Goal: Task Accomplishment & Management: Manage account settings

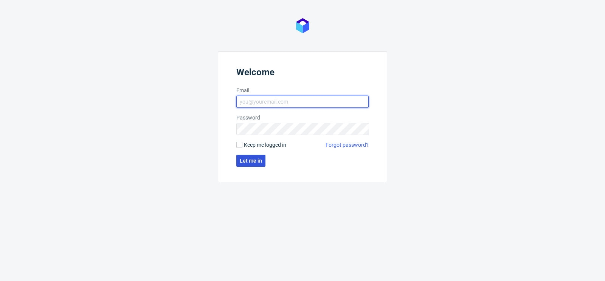
type input "matteo.corsico@packhelp.com"
click at [254, 157] on button "Let me in" at bounding box center [250, 161] width 29 height 12
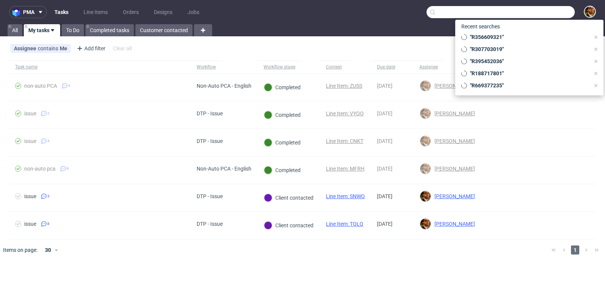
click at [540, 13] on input "text" at bounding box center [501, 12] width 148 height 12
paste input "IT02129420036"
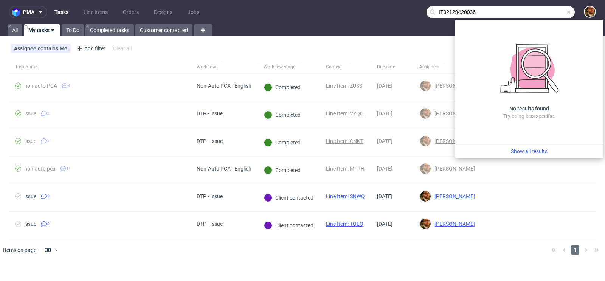
type input "IT02129420036"
click at [569, 10] on span at bounding box center [569, 12] width 6 height 6
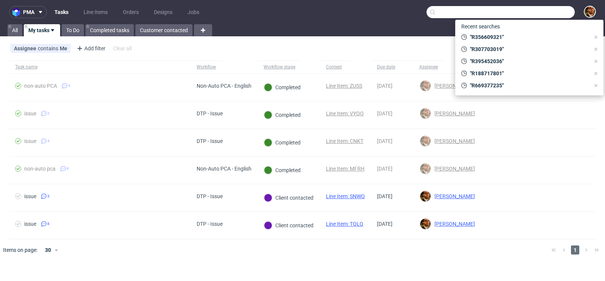
click at [557, 17] on input "text" at bounding box center [501, 12] width 148 height 12
paste input "R069601881"
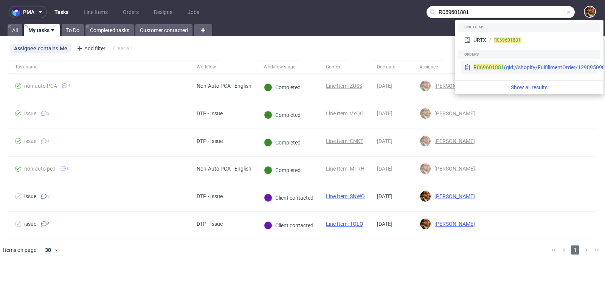
type input "R069601881"
click at [526, 68] on div "R 069601881 (gid://shopify/FulfillmentOrder/12989509042502)" at bounding box center [547, 68] width 149 height 8
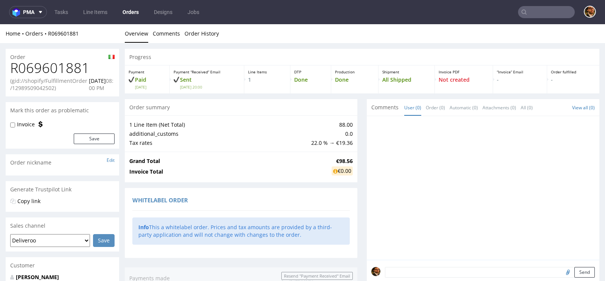
scroll to position [4, 0]
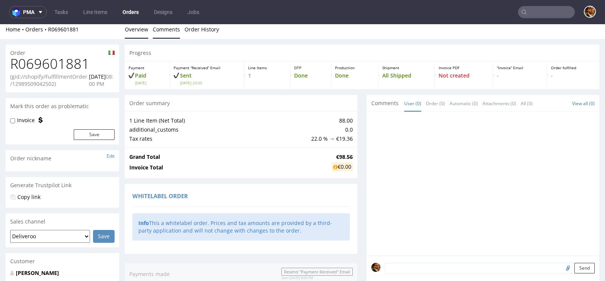
click at [176, 36] on link "Comments" at bounding box center [166, 29] width 27 height 19
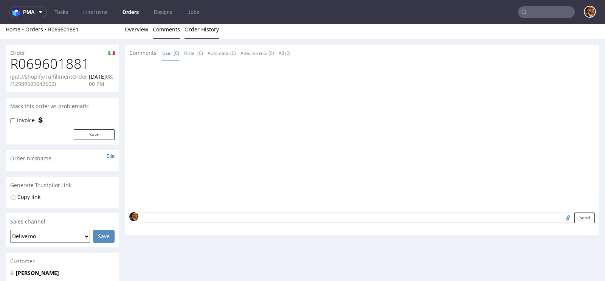
click at [203, 33] on link "Order History" at bounding box center [202, 29] width 34 height 19
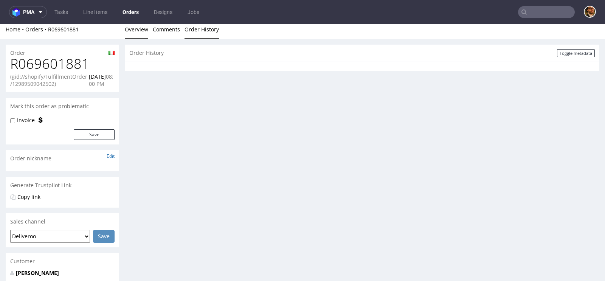
click at [139, 33] on link "Overview" at bounding box center [136, 29] width 23 height 19
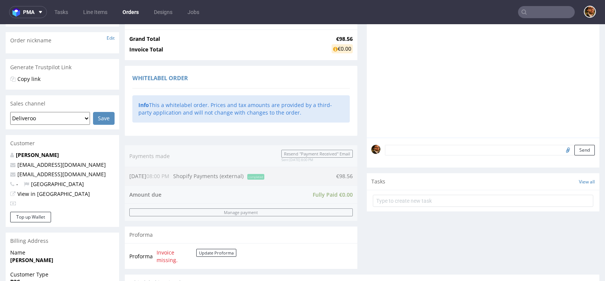
scroll to position [370, 0]
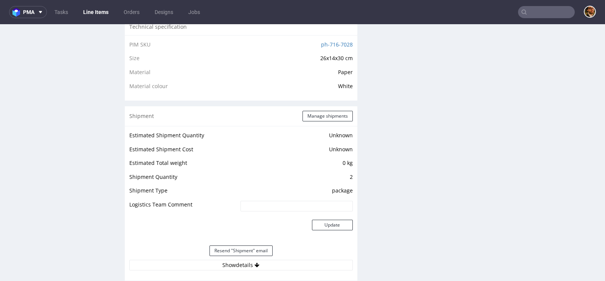
scroll to position [526, 0]
click at [247, 262] on button "Show details" at bounding box center [240, 264] width 223 height 11
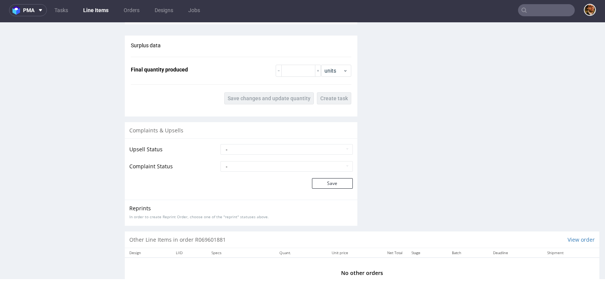
scroll to position [621, 0]
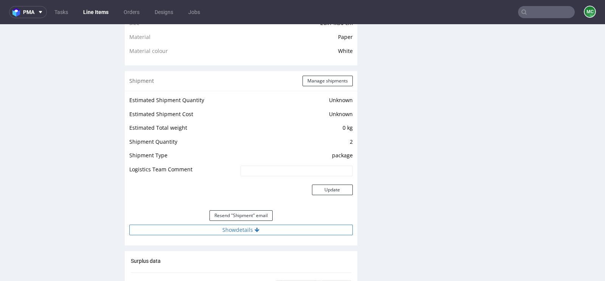
scroll to position [558, 0]
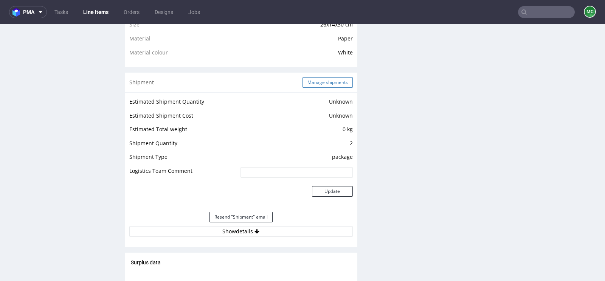
click at [312, 82] on button "Manage shipments" at bounding box center [328, 82] width 50 height 11
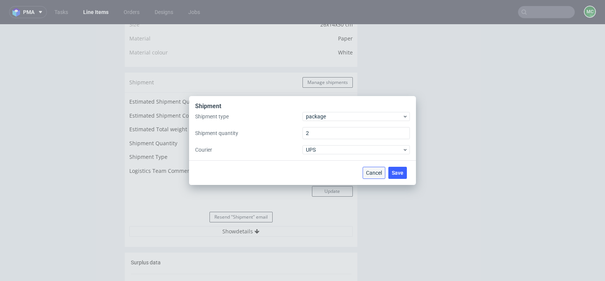
click at [376, 172] on span "Cancel" at bounding box center [374, 172] width 16 height 5
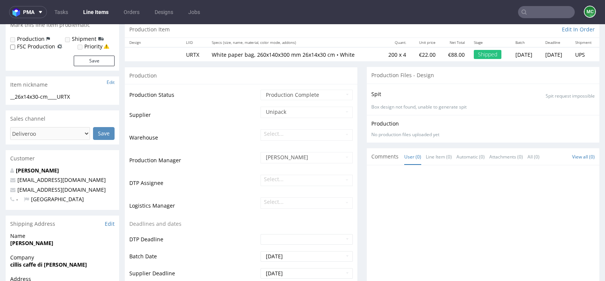
scroll to position [0, 0]
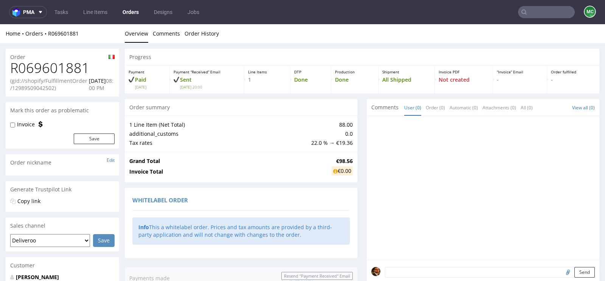
scroll to position [189, 0]
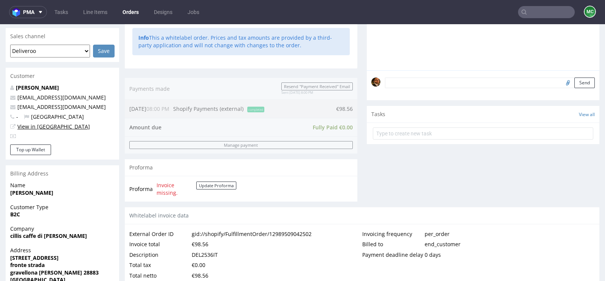
click at [34, 124] on link "View in [GEOGRAPHIC_DATA]" at bounding box center [53, 126] width 73 height 7
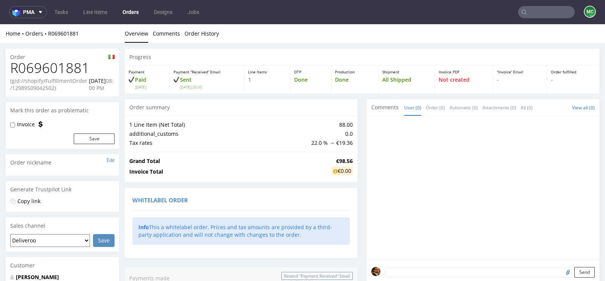
click at [524, 13] on input "text" at bounding box center [546, 12] width 57 height 12
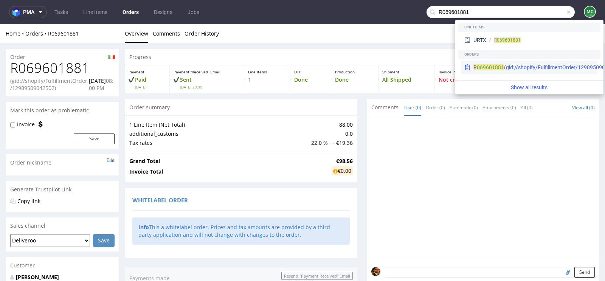
type input "R069601881"
click at [529, 68] on div "R 069601881 (gid://shopify/FulfillmentOrder/12989509042502)" at bounding box center [547, 68] width 149 height 8
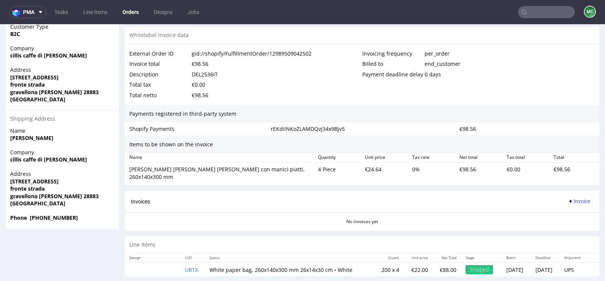
scroll to position [2, 0]
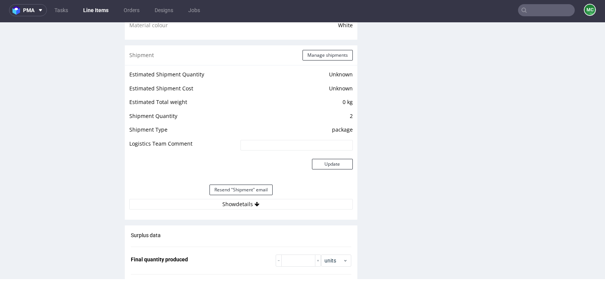
scroll to position [584, 0]
click at [248, 207] on button "Show details" at bounding box center [240, 203] width 223 height 11
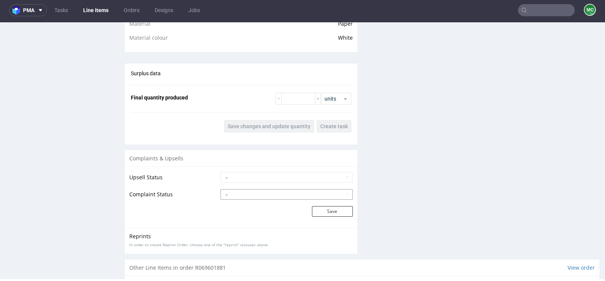
scroll to position [621, 0]
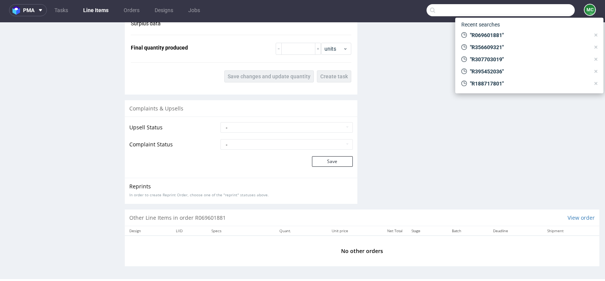
click at [529, 12] on input "text" at bounding box center [501, 10] width 148 height 12
paste input "R606642808"
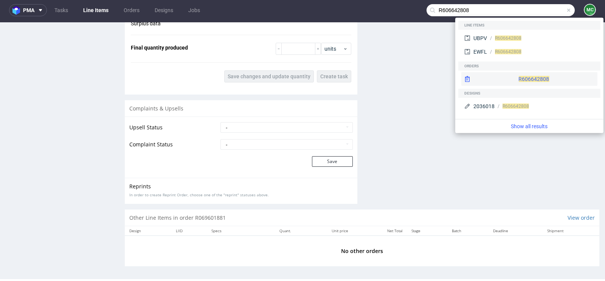
type input "R606642808"
click at [523, 77] on div "R606642808" at bounding box center [529, 79] width 136 height 14
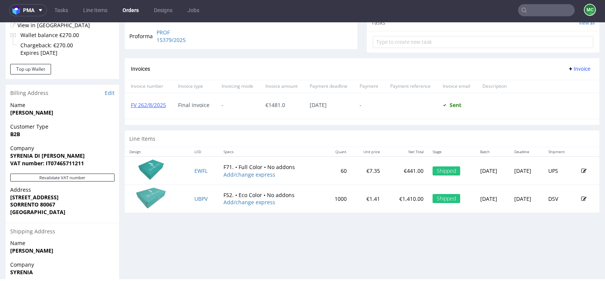
scroll to position [260, 0]
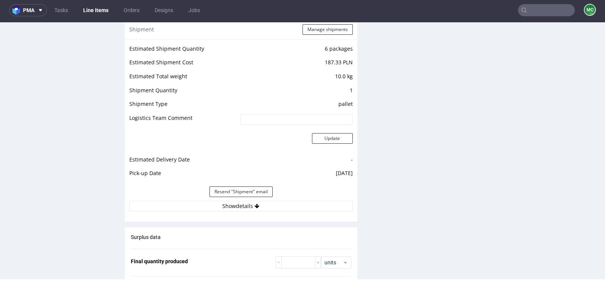
scroll to position [734, 0]
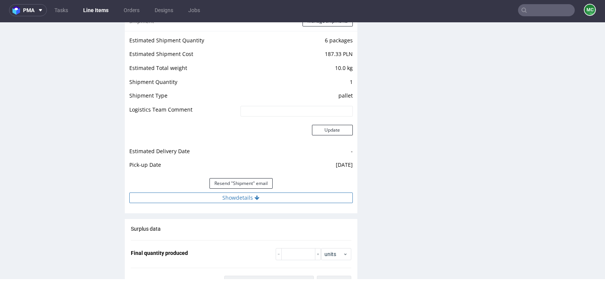
click at [253, 196] on button "Show details" at bounding box center [240, 197] width 223 height 11
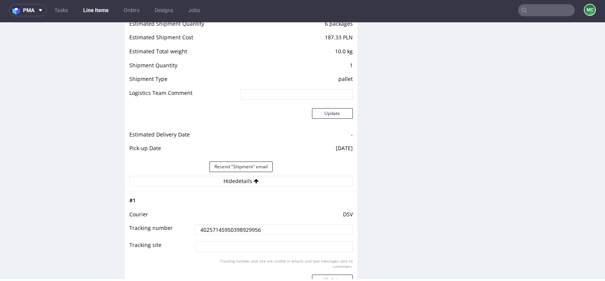
scroll to position [751, 0]
drag, startPoint x: 266, startPoint y: 227, endPoint x: 147, endPoint y: 226, distance: 118.7
click at [147, 226] on tr "Tracking number 40257145950398929956" at bounding box center [240, 231] width 223 height 17
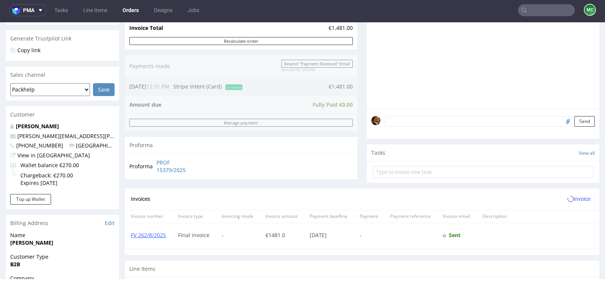
scroll to position [349, 0]
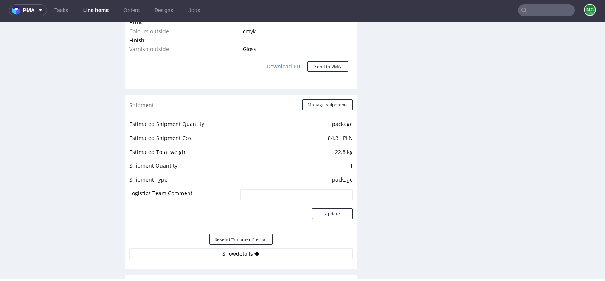
scroll to position [791, 0]
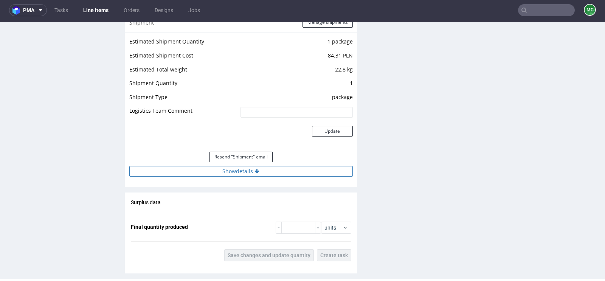
click at [248, 170] on button "Show details" at bounding box center [240, 171] width 223 height 11
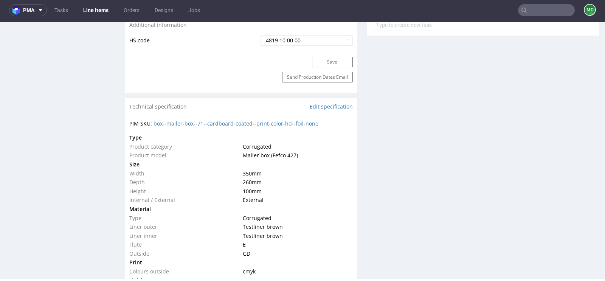
scroll to position [284, 0]
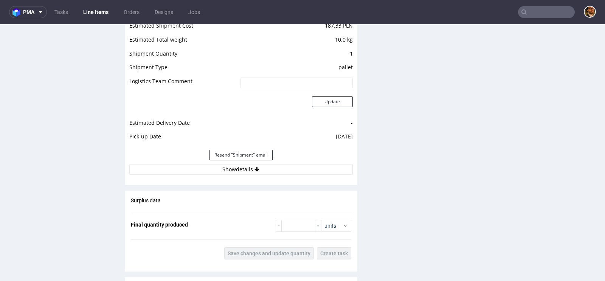
scroll to position [770, 0]
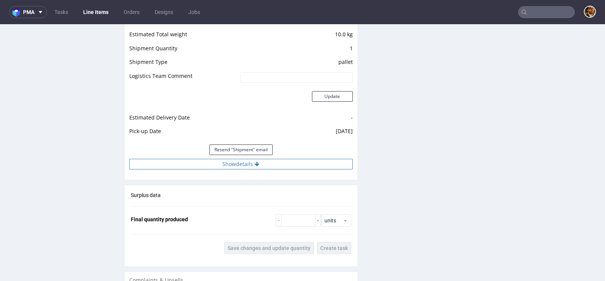
click at [247, 163] on button "Show details" at bounding box center [240, 164] width 223 height 11
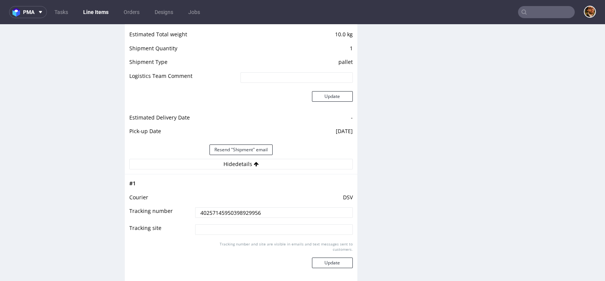
drag, startPoint x: 264, startPoint y: 212, endPoint x: 183, endPoint y: 211, distance: 80.9
click at [183, 211] on tr "Tracking number 40257145950398929956" at bounding box center [240, 214] width 223 height 17
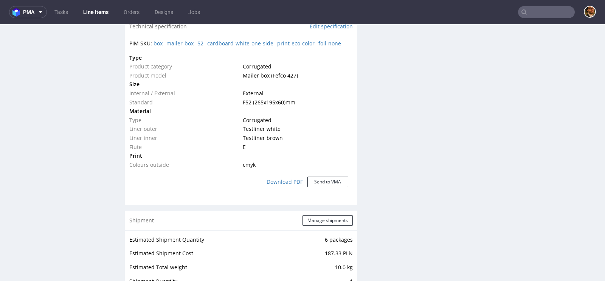
scroll to position [790, 0]
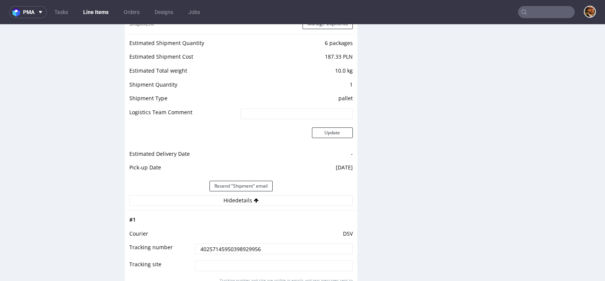
scroll to position [731, 0]
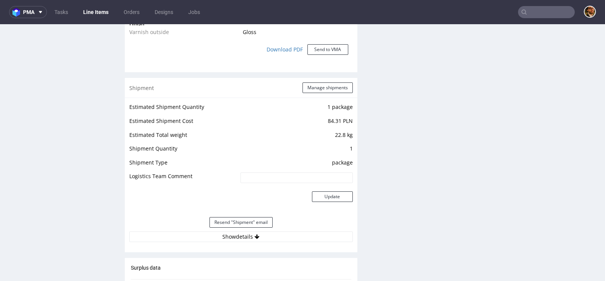
scroll to position [784, 0]
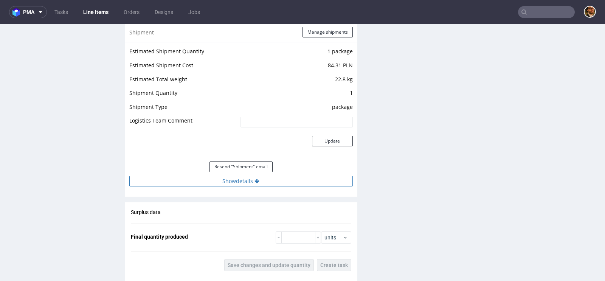
click at [246, 182] on button "Show details" at bounding box center [240, 181] width 223 height 11
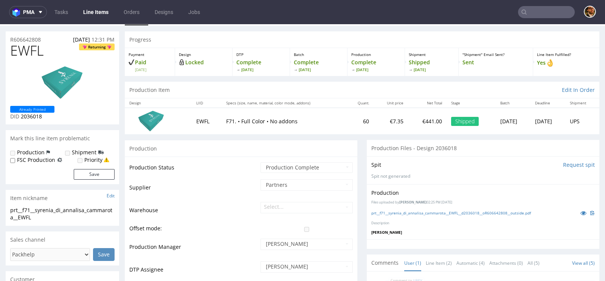
scroll to position [0, 0]
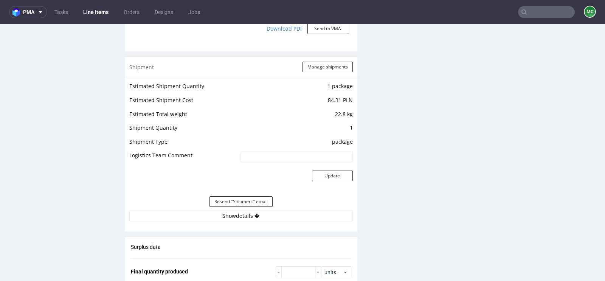
scroll to position [762, 0]
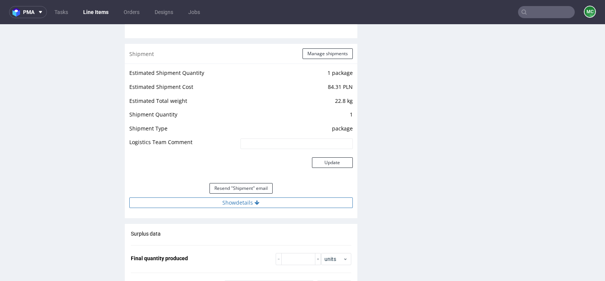
click at [249, 203] on button "Show details" at bounding box center [240, 202] width 223 height 11
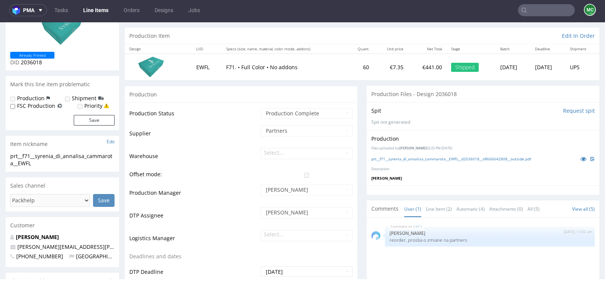
scroll to position [68, 0]
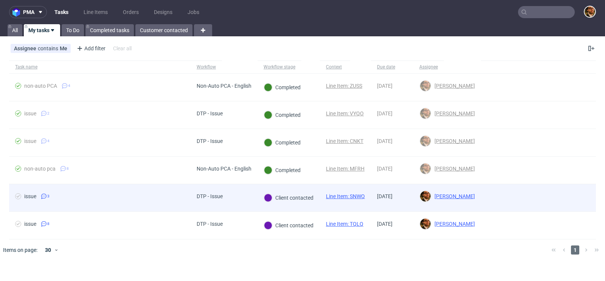
click at [579, 194] on div at bounding box center [538, 197] width 115 height 27
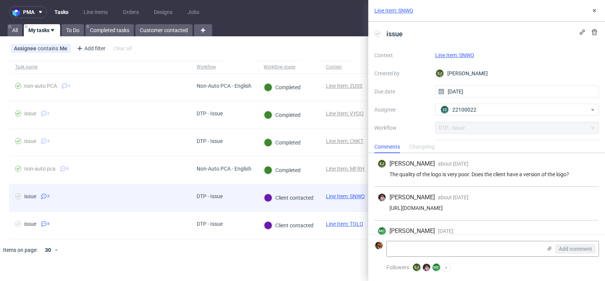
scroll to position [18, 0]
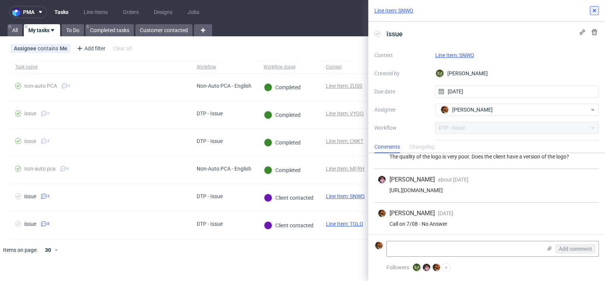
click at [595, 10] on use at bounding box center [594, 10] width 3 height 3
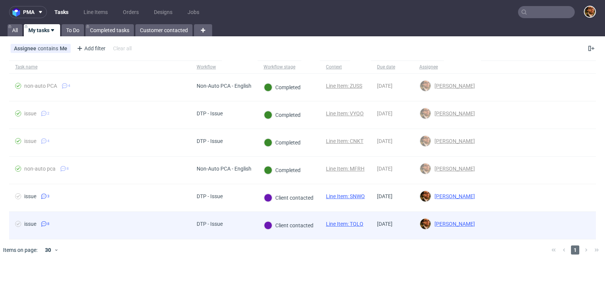
click at [590, 219] on div at bounding box center [538, 225] width 115 height 27
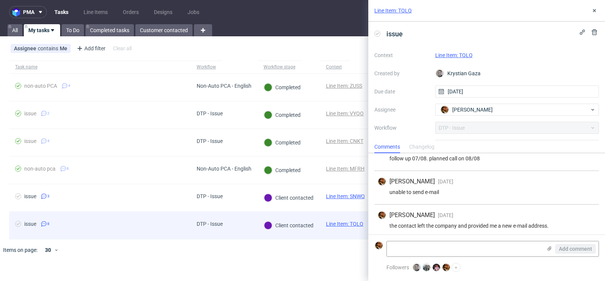
scroll to position [185, 0]
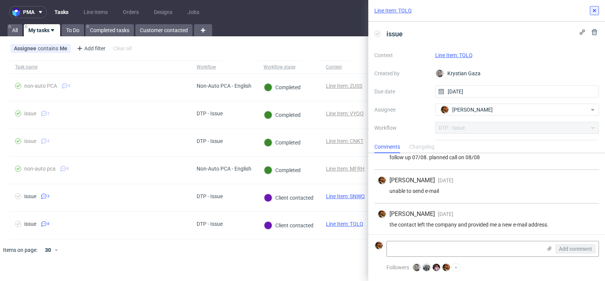
click at [594, 12] on icon at bounding box center [594, 11] width 6 height 6
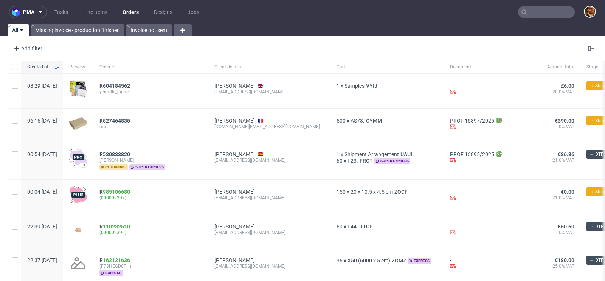
click at [535, 8] on input "text" at bounding box center [546, 12] width 57 height 12
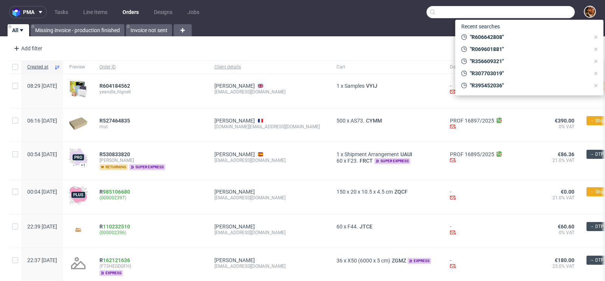
paste input "caffe"
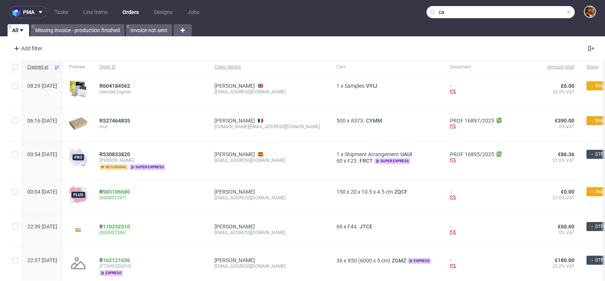
type input "c"
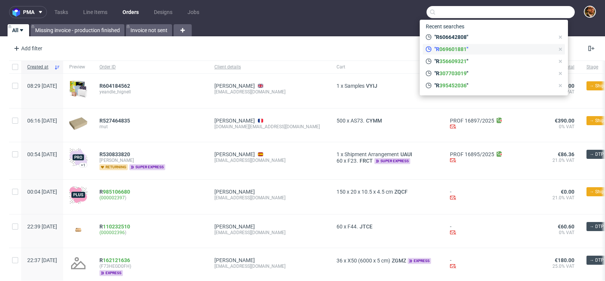
click at [478, 47] on span ""R 069601881 "" at bounding box center [492, 49] width 123 height 8
type input "R069601881"
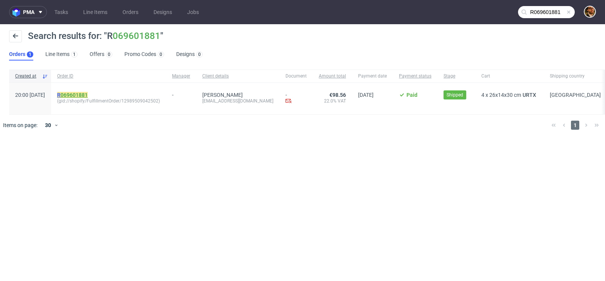
click at [88, 96] on link "069601881" at bounding box center [74, 95] width 27 height 6
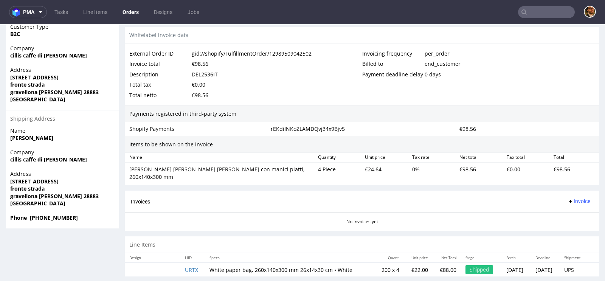
scroll to position [2, 0]
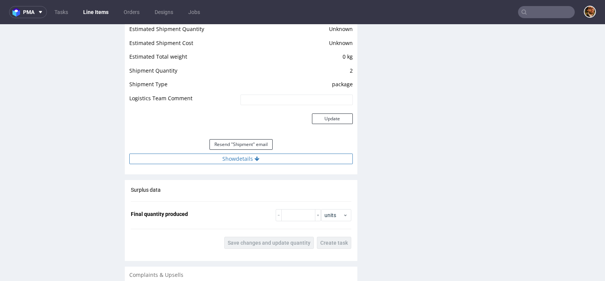
click at [253, 157] on button "Show details" at bounding box center [240, 159] width 223 height 11
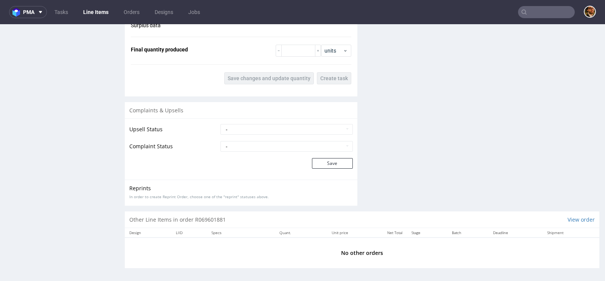
scroll to position [2, 0]
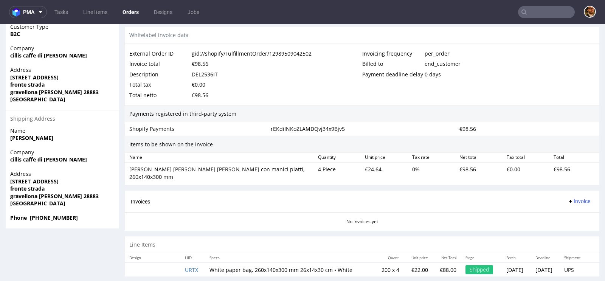
scroll to position [2, 0]
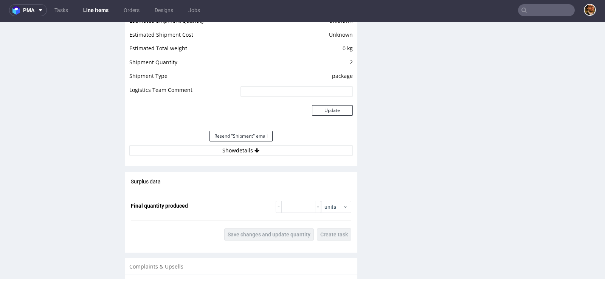
scroll to position [618, 0]
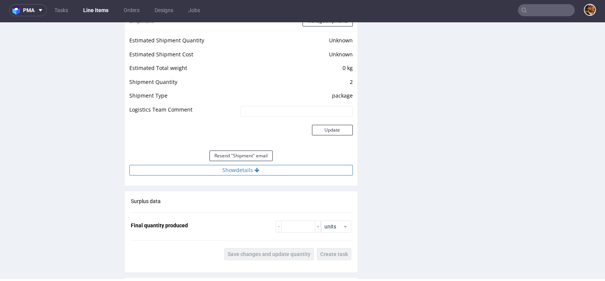
click at [251, 169] on button "Show details" at bounding box center [240, 170] width 223 height 11
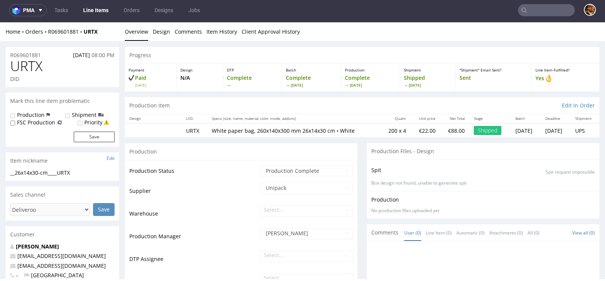
scroll to position [0, 0]
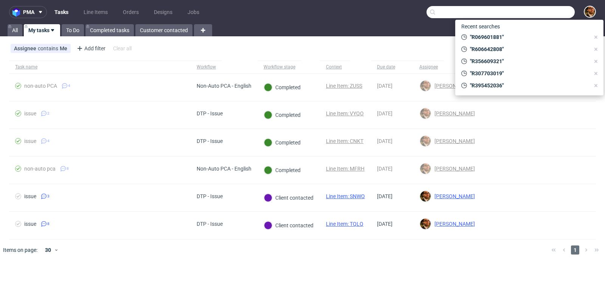
click at [553, 12] on input "text" at bounding box center [501, 12] width 148 height 12
paste input "R211846811"
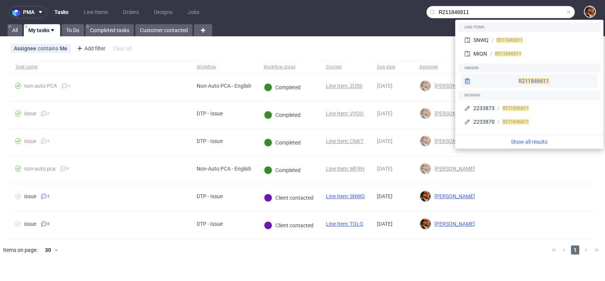
type input "R211846811"
click at [515, 79] on div "R211846811" at bounding box center [529, 81] width 136 height 14
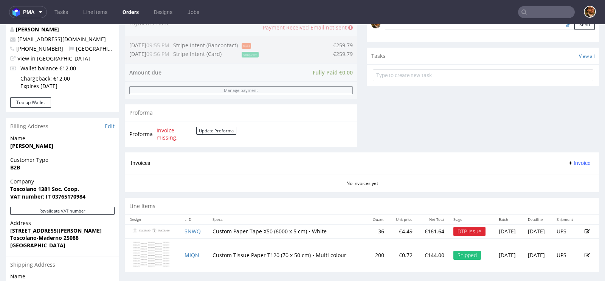
scroll to position [342, 0]
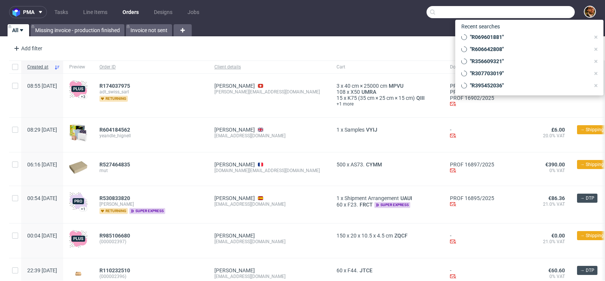
click at [534, 16] on input "text" at bounding box center [501, 12] width 148 height 12
paste input "R535942301"
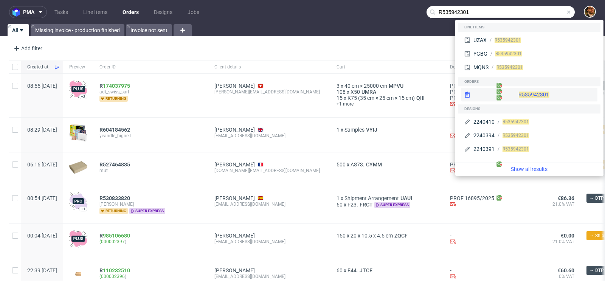
type input "R535942301"
click at [514, 94] on div "R535942301" at bounding box center [529, 95] width 136 height 14
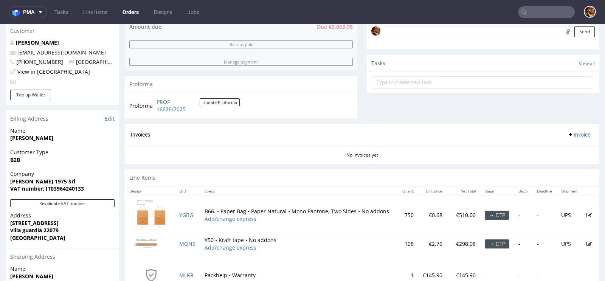
scroll to position [252, 0]
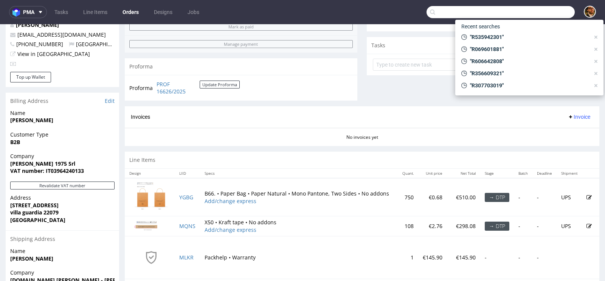
click at [540, 15] on input "text" at bounding box center [501, 12] width 148 height 12
paste input "#R856094672"
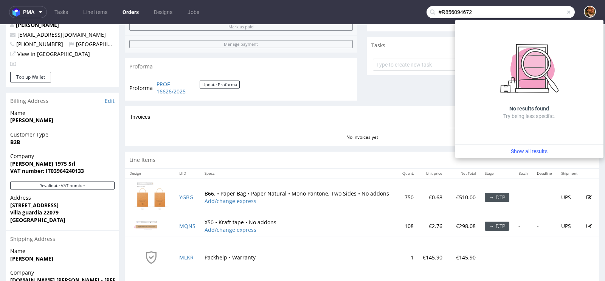
click at [435, 13] on input "#R856094672" at bounding box center [501, 12] width 148 height 12
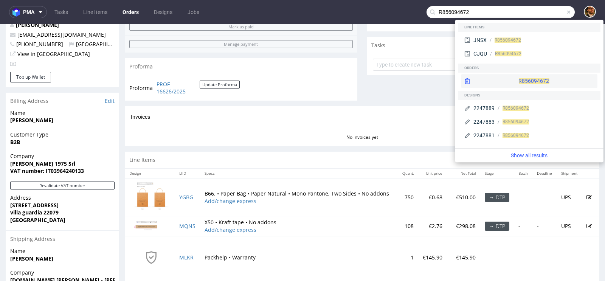
type input "R856094672"
click at [519, 84] on div "R856094672" at bounding box center [529, 81] width 136 height 14
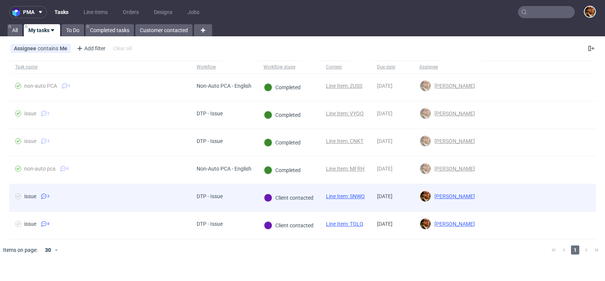
click at [574, 194] on div at bounding box center [538, 197] width 115 height 27
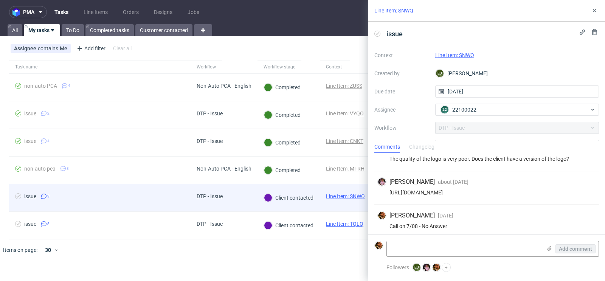
scroll to position [18, 0]
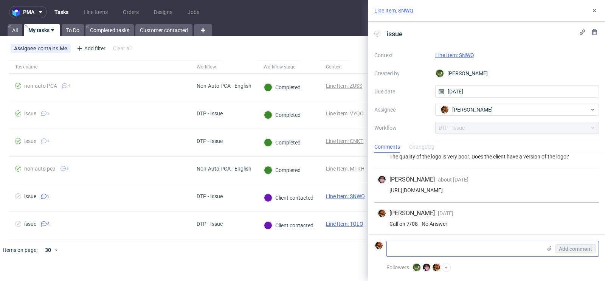
click at [449, 245] on textarea at bounding box center [464, 248] width 155 height 15
drag, startPoint x: 492, startPoint y: 249, endPoint x: 528, endPoint y: 250, distance: 36.3
click at [528, 250] on textarea "Client successfully called: he will provide a new file soon" at bounding box center [464, 248] width 155 height 15
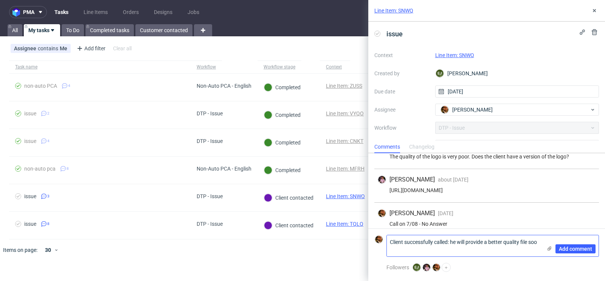
scroll to position [0, 0]
type textarea "Client successfully called: he will provide a better quality file soon"
click at [571, 248] on span "Add comment" at bounding box center [575, 248] width 33 height 5
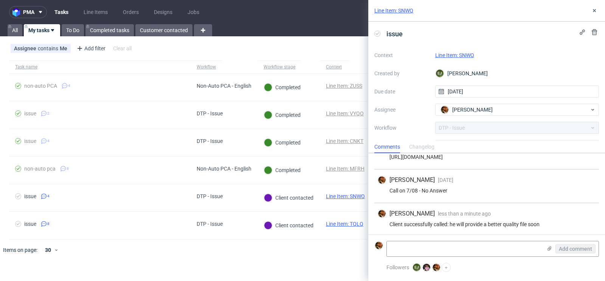
scroll to position [51, 0]
click at [350, 255] on div at bounding box center [314, 249] width 464 height 21
click at [594, 12] on icon at bounding box center [594, 11] width 6 height 6
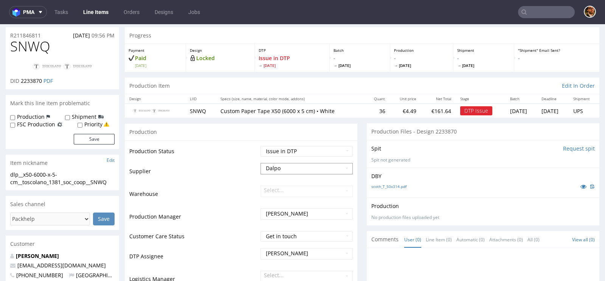
scroll to position [20, 0]
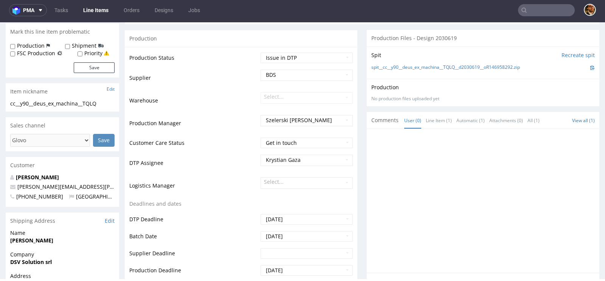
scroll to position [158, 0]
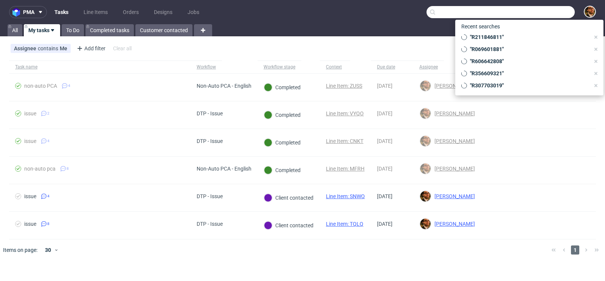
click at [537, 14] on input "text" at bounding box center [501, 12] width 148 height 12
paste input "R188717801"
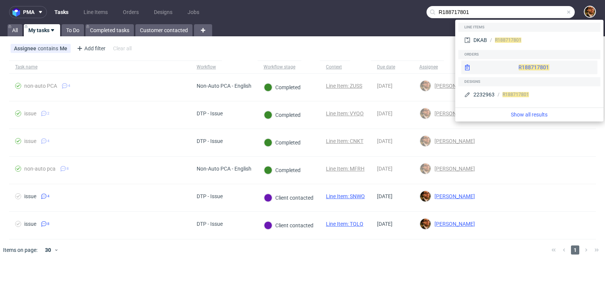
type input "R188717801"
click at [517, 65] on div "R188717801" at bounding box center [529, 68] width 136 height 14
